Goal: Download file/media

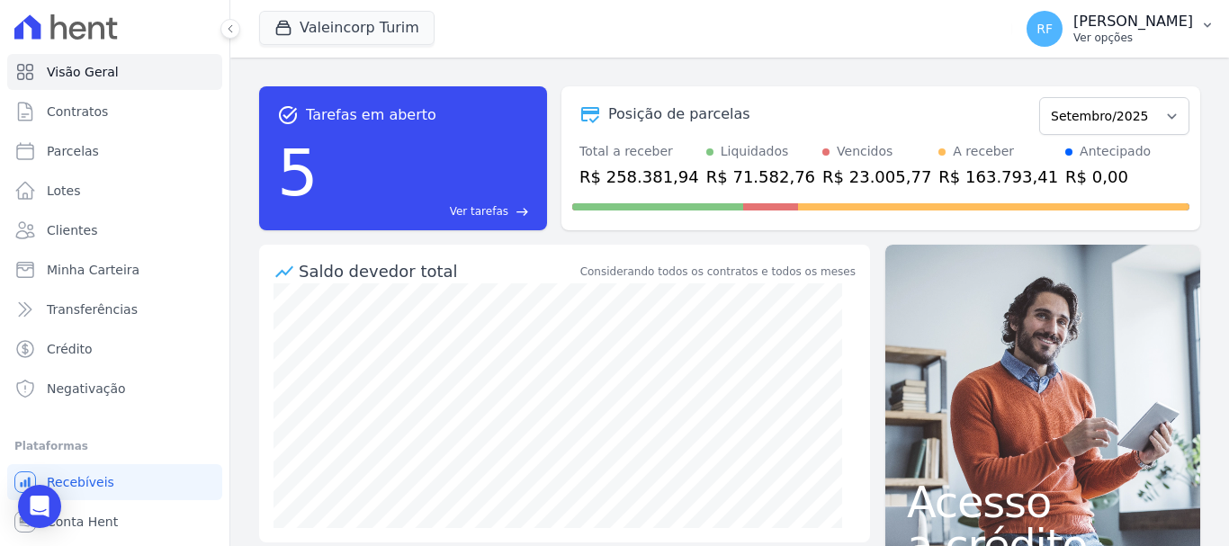
click at [1144, 21] on p "[PERSON_NAME]" at bounding box center [1134, 22] width 120 height 18
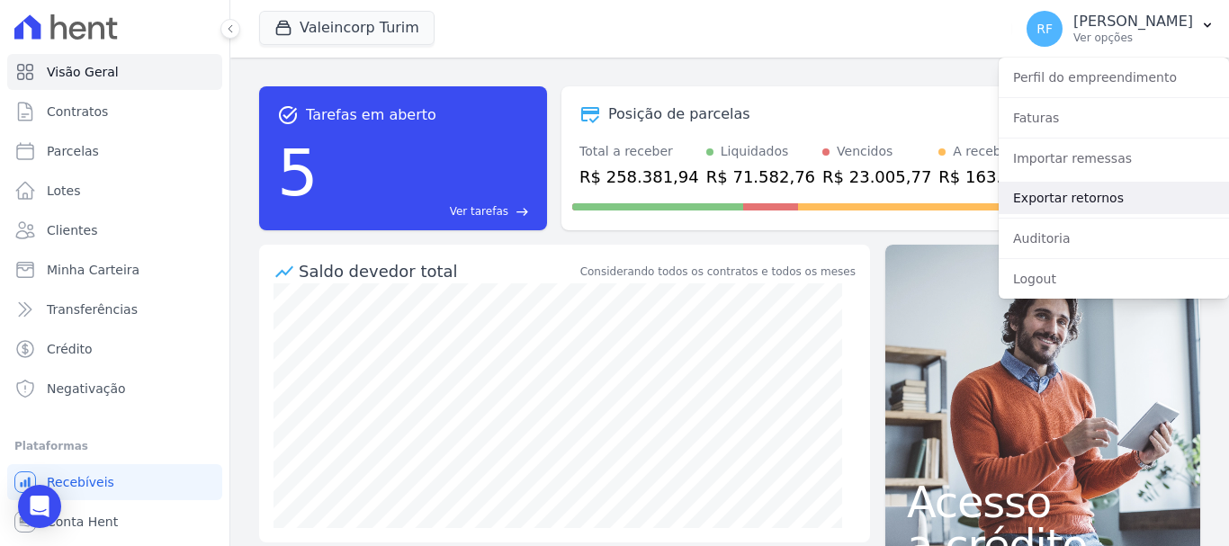
click at [1100, 201] on link "Exportar retornos" at bounding box center [1114, 198] width 230 height 32
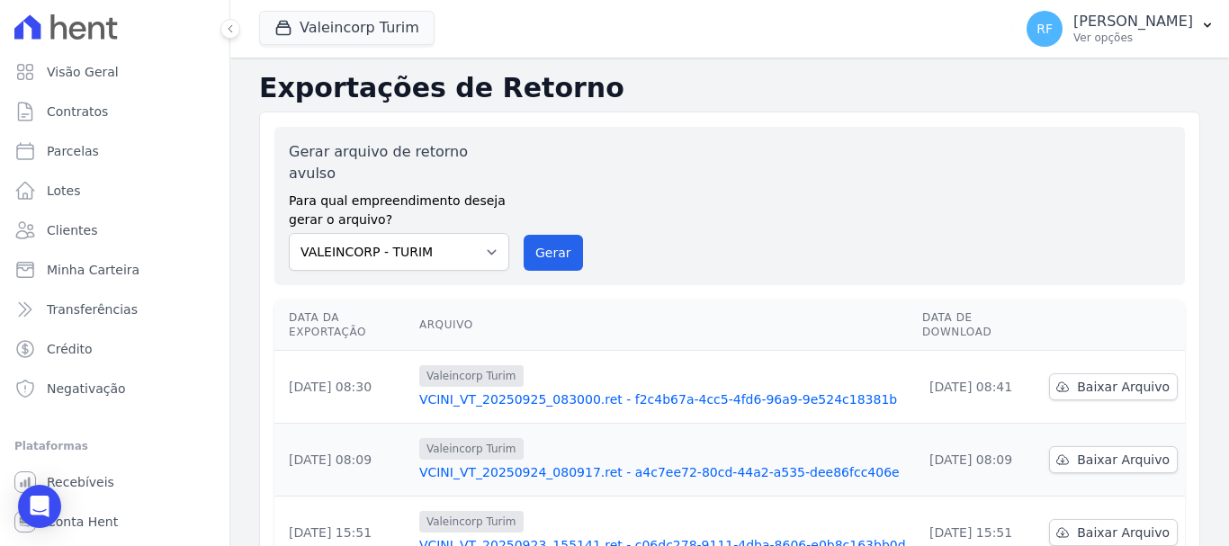
click at [548, 253] on div "Gerar arquivo de retorno avulso Para qual empreendimento deseja gerar o arquivo…" at bounding box center [730, 206] width 911 height 158
click at [552, 243] on button "Gerar" at bounding box center [553, 253] width 59 height 36
click at [1144, 31] on p "Ver opções" at bounding box center [1134, 38] width 120 height 14
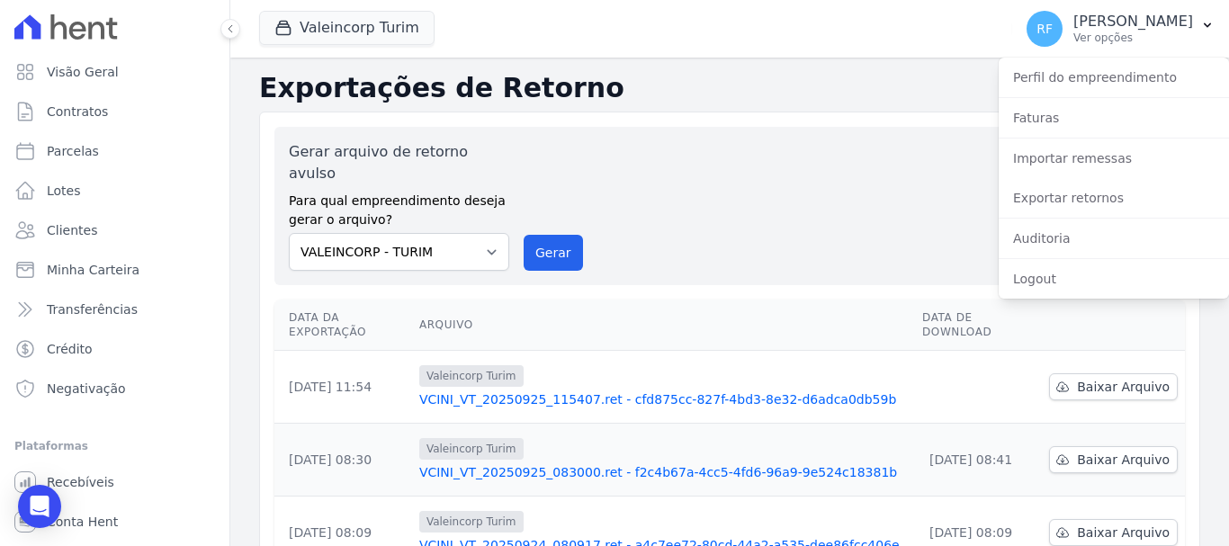
click at [836, 213] on div "Gerar arquivo de retorno avulso Para qual empreendimento deseja gerar o arquivo…" at bounding box center [730, 206] width 882 height 130
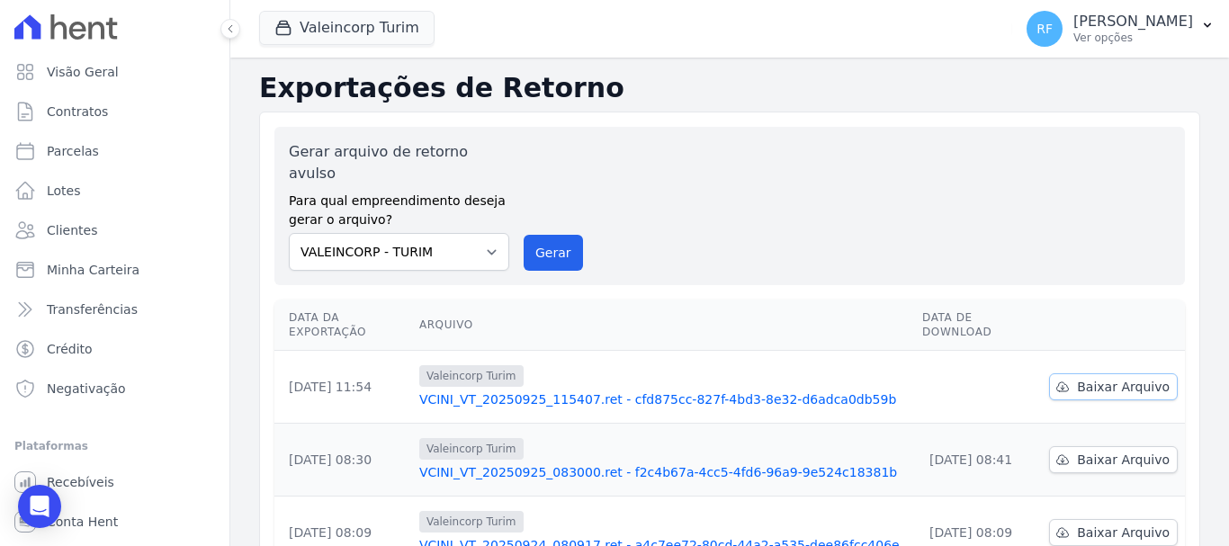
click at [1070, 374] on link "Baixar Arquivo" at bounding box center [1113, 387] width 129 height 27
